Goal: Task Accomplishment & Management: Use online tool/utility

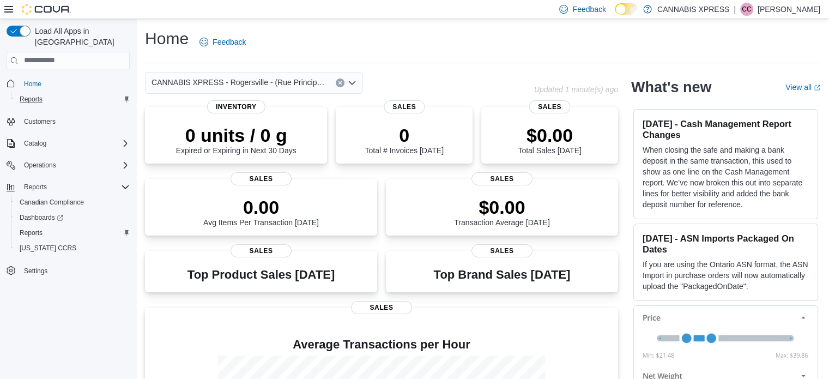
click at [51, 93] on div "Reports" at bounding box center [72, 99] width 114 height 13
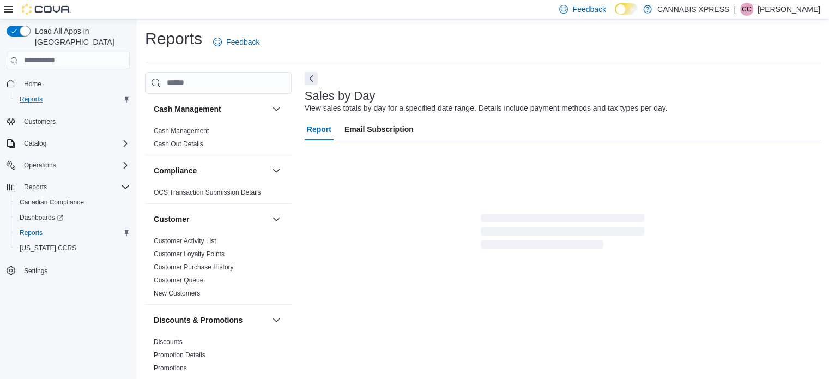
scroll to position [14, 0]
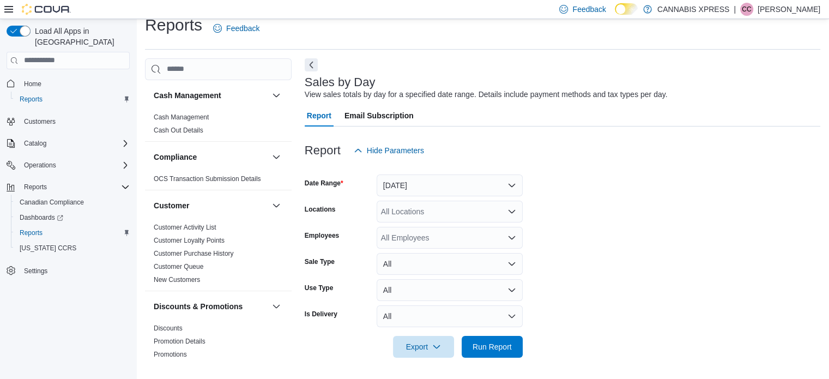
click at [512, 210] on icon "Open list of options" at bounding box center [511, 211] width 9 height 9
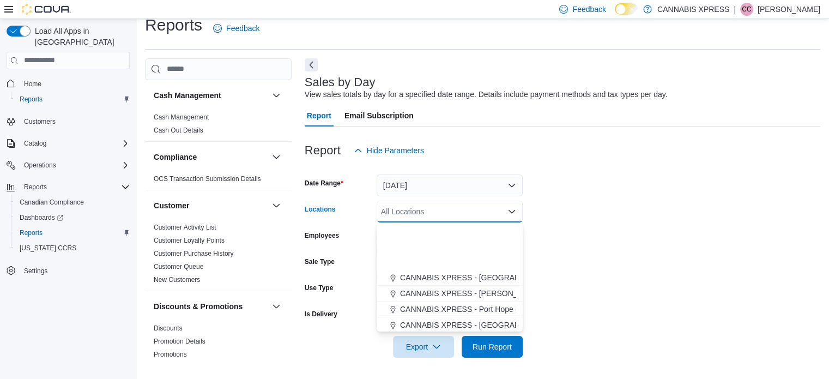
scroll to position [270, 0]
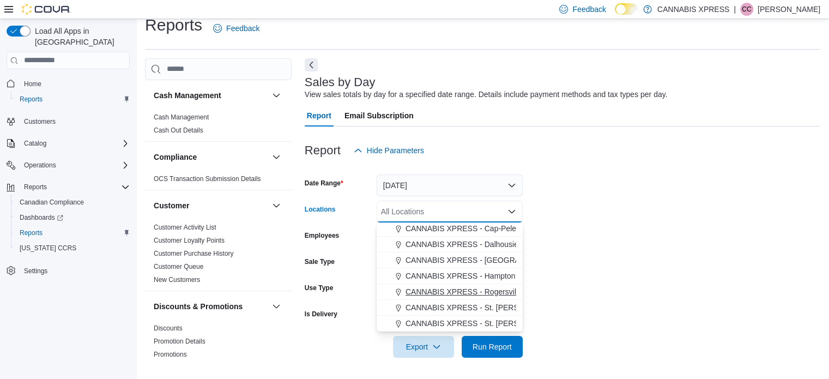
click at [478, 290] on span "CANNABIS XPRESS - Rogersville - (Rue Principale)" at bounding box center [494, 291] width 178 height 11
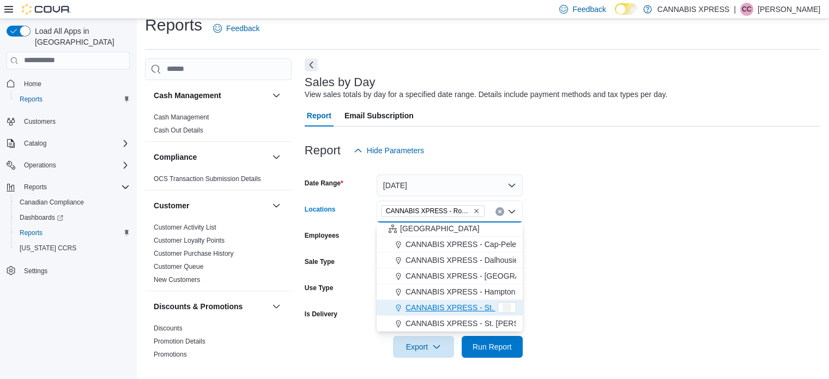
scroll to position [254, 0]
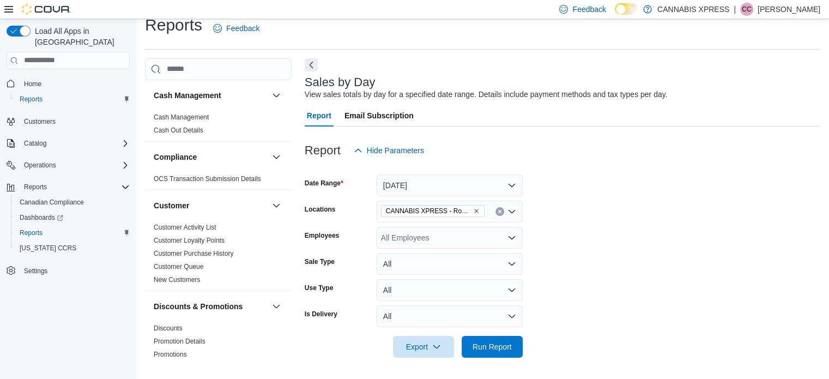
click at [604, 234] on form "Date Range [DATE] Locations CANNABIS XPRESS - [GEOGRAPHIC_DATA] - ([GEOGRAPHIC_…" at bounding box center [562, 259] width 515 height 196
click at [492, 345] on span "Run Report" at bounding box center [491, 345] width 39 height 11
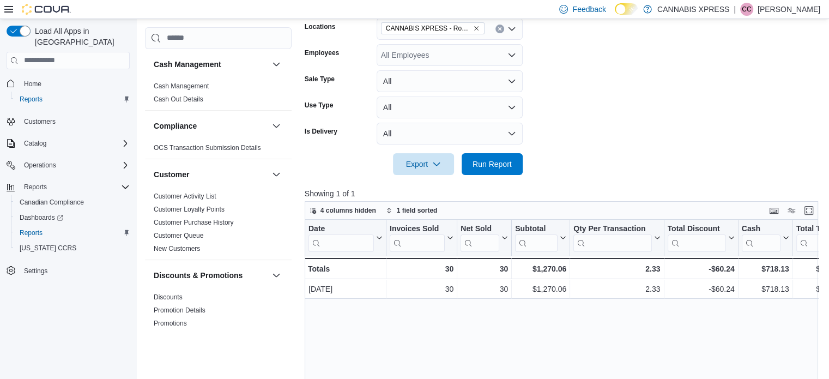
scroll to position [177, 0]
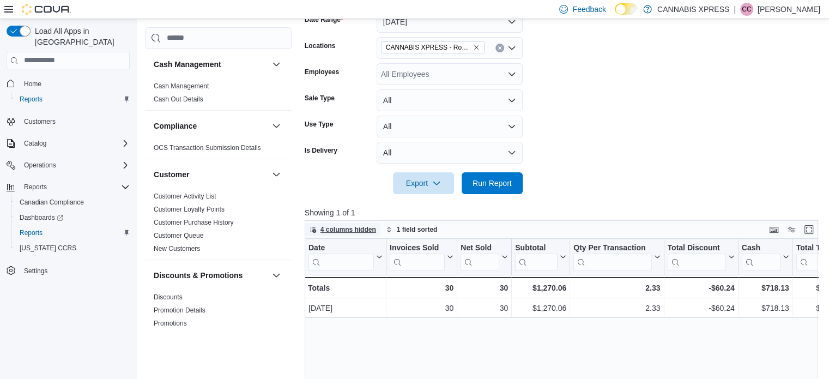
click at [337, 226] on span "4 columns hidden" at bounding box center [348, 229] width 56 height 9
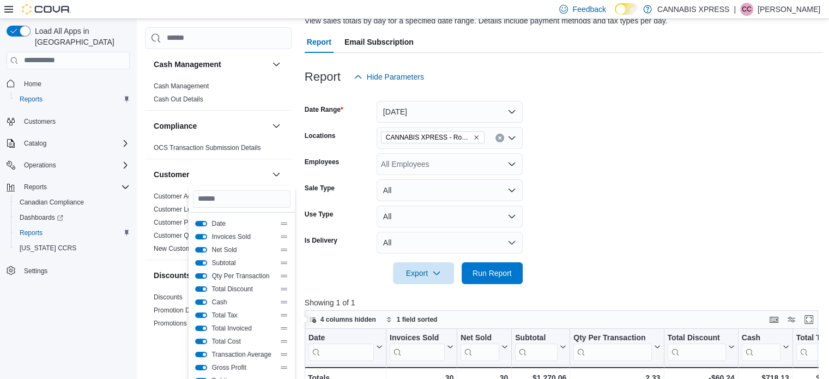
scroll to position [68, 0]
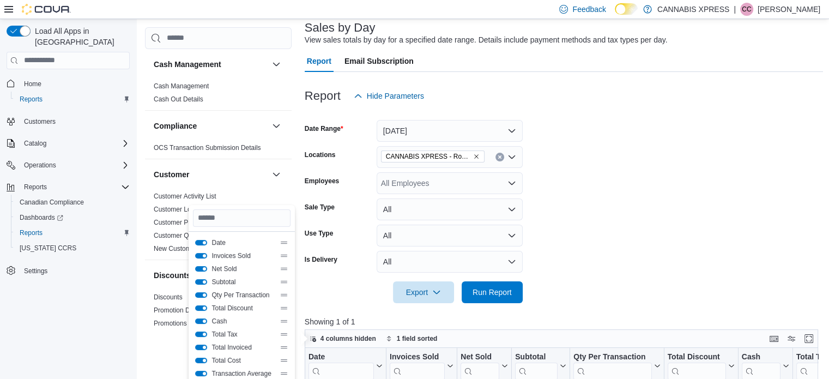
click at [567, 287] on form "Date Range [DATE] Locations CANNABIS XPRESS - [GEOGRAPHIC_DATA] - ([GEOGRAPHIC_…" at bounding box center [564, 205] width 519 height 196
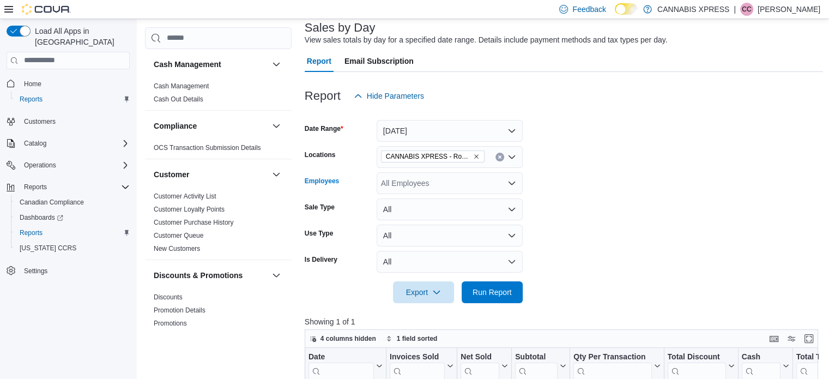
click at [510, 185] on icon "Open list of options" at bounding box center [511, 183] width 9 height 9
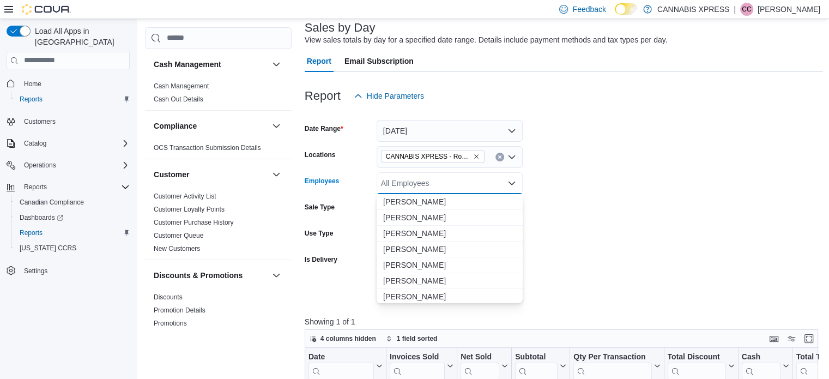
click at [510, 185] on icon "Close list of options" at bounding box center [511, 183] width 9 height 9
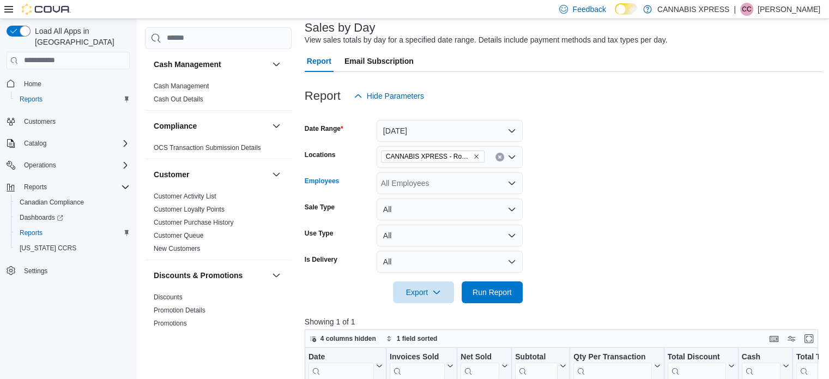
click at [586, 179] on form "Date Range [DATE] Locations CANNABIS XPRESS - [GEOGRAPHIC_DATA] - ([GEOGRAPHIC_…" at bounding box center [564, 205] width 519 height 196
click at [27, 80] on span "Home" at bounding box center [32, 84] width 17 height 9
